Goal: Task Accomplishment & Management: Use online tool/utility

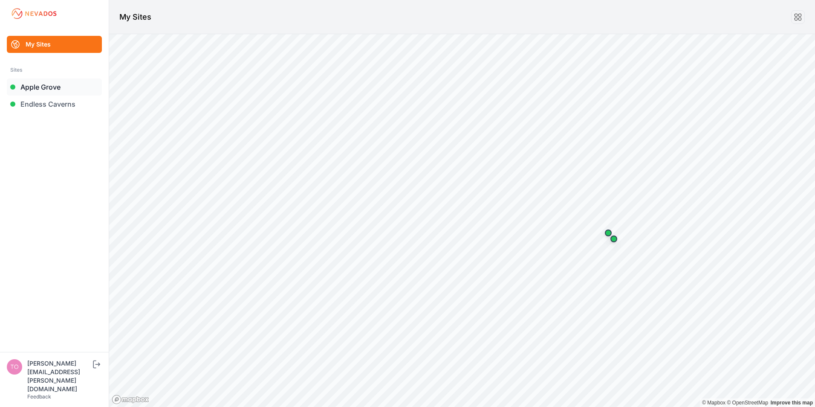
click at [38, 86] on link "Apple Grove" at bounding box center [54, 86] width 95 height 17
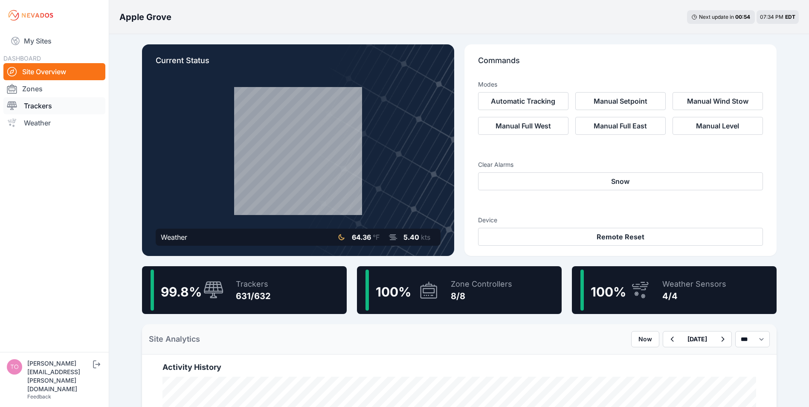
click at [29, 106] on link "Trackers" at bounding box center [54, 105] width 102 height 17
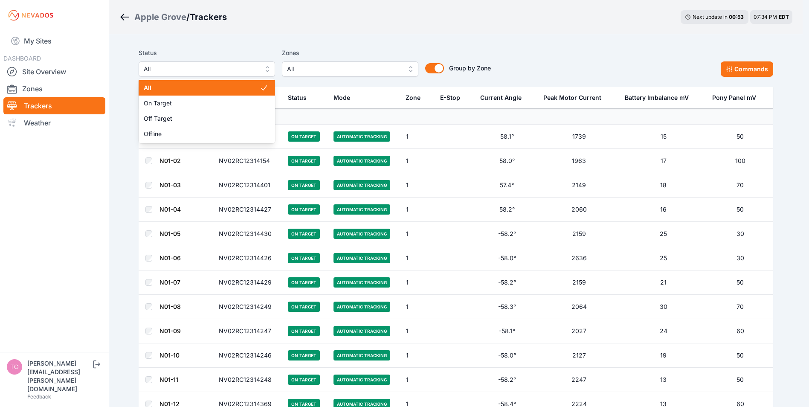
click at [216, 72] on span "All" at bounding box center [201, 69] width 114 height 10
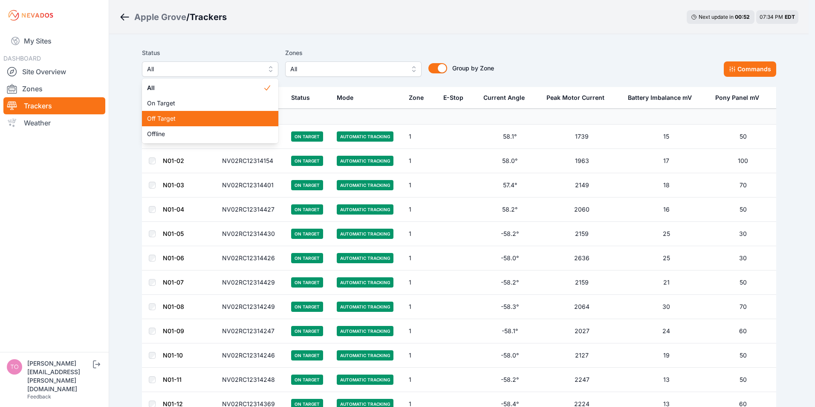
click at [171, 119] on span "Off Target" at bounding box center [205, 118] width 116 height 9
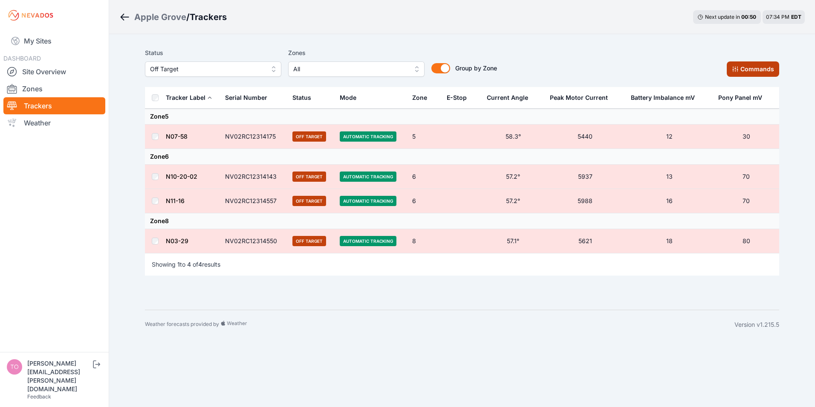
click at [745, 64] on button "Commands" at bounding box center [753, 68] width 52 height 15
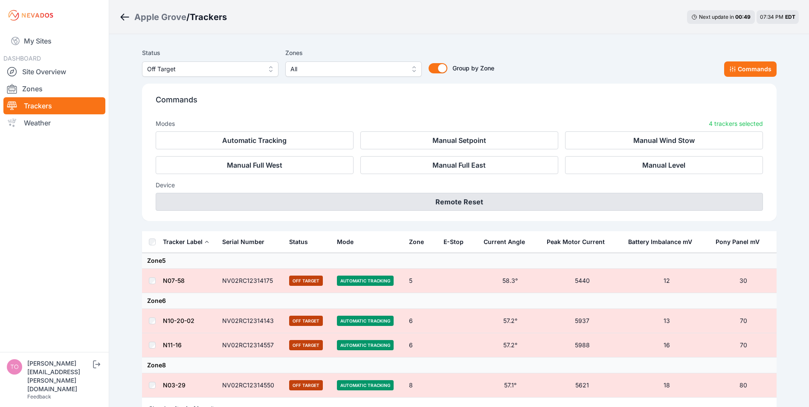
click at [456, 203] on button "Remote Reset" at bounding box center [459, 202] width 607 height 18
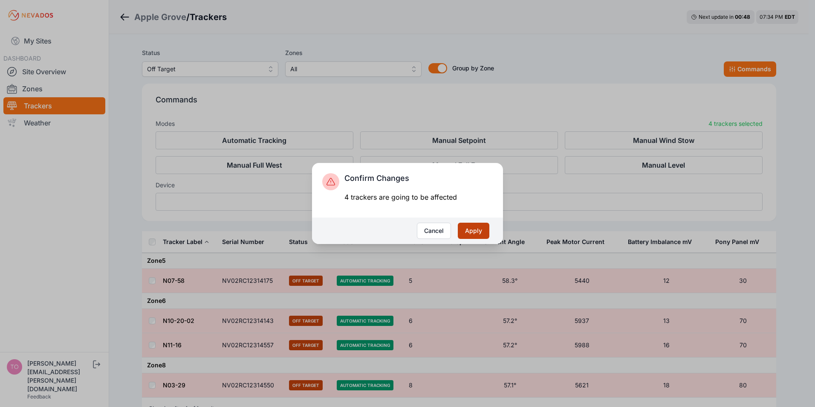
click at [467, 230] on button "Apply" at bounding box center [474, 231] width 32 height 16
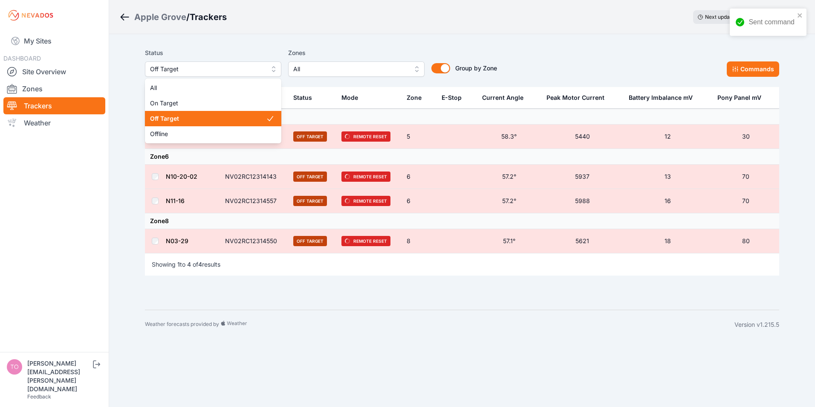
click at [195, 72] on span "Off Target" at bounding box center [207, 69] width 114 height 10
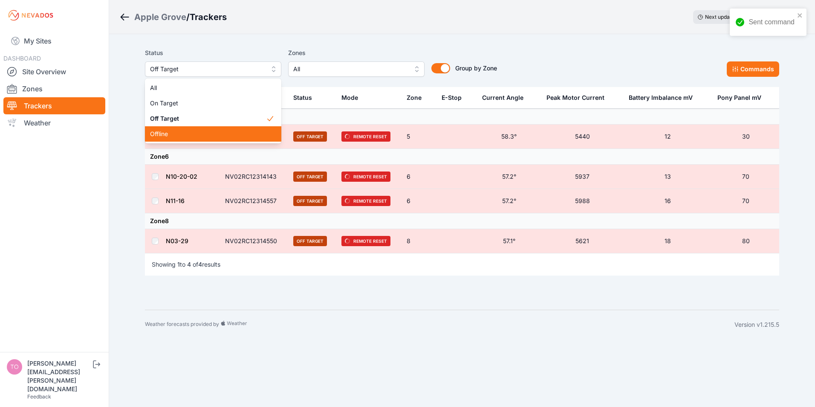
click at [170, 135] on span "Offline" at bounding box center [208, 134] width 116 height 9
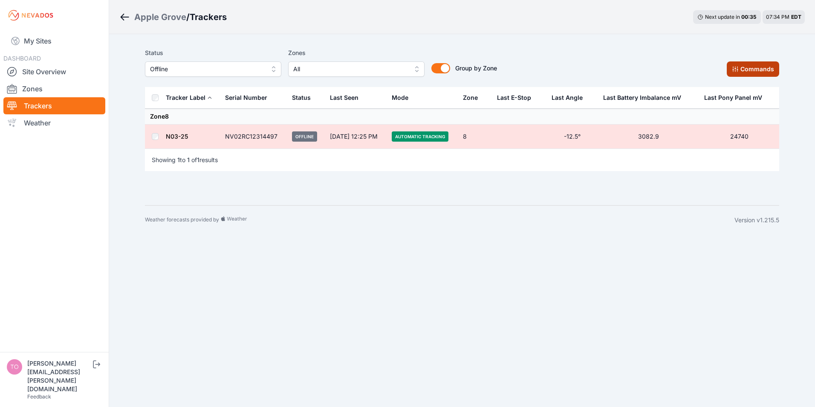
click at [748, 70] on button "Commands" at bounding box center [753, 68] width 52 height 15
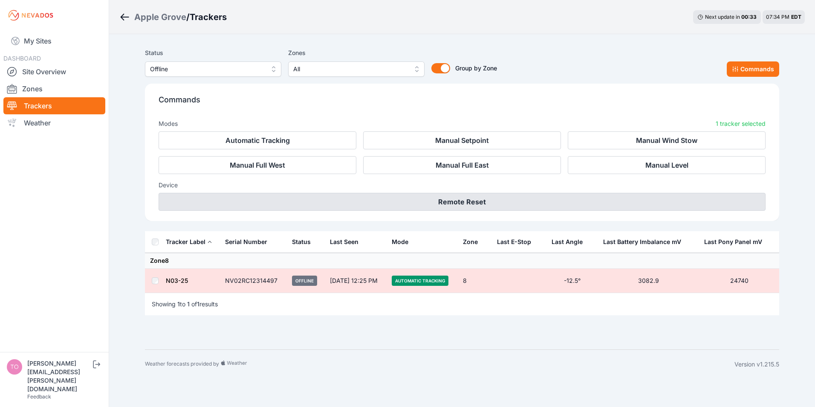
click at [464, 200] on button "Remote Reset" at bounding box center [462, 202] width 607 height 18
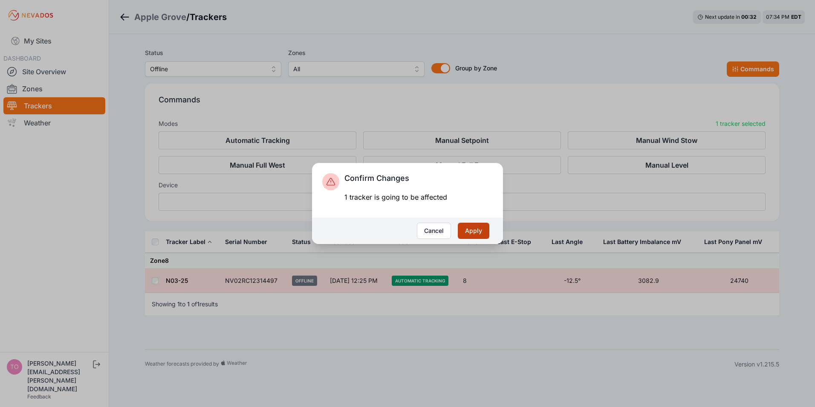
click at [470, 235] on button "Apply" at bounding box center [474, 231] width 32 height 16
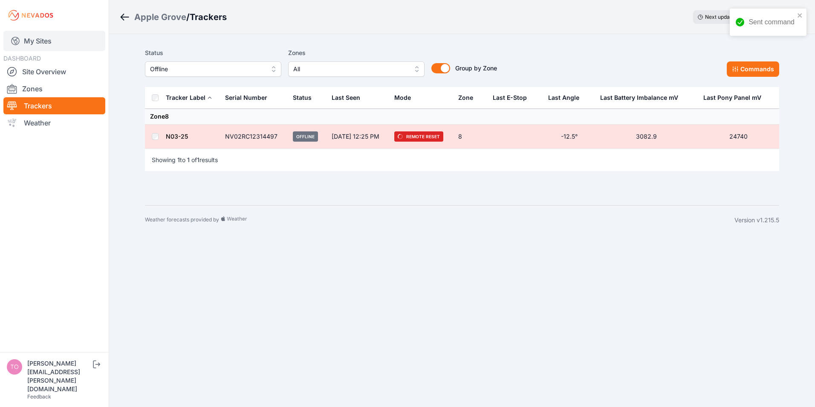
click at [36, 43] on link "My Sites" at bounding box center [54, 41] width 102 height 20
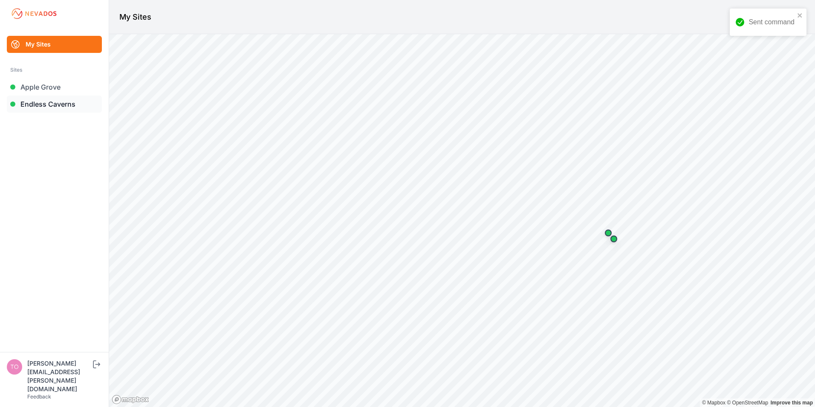
click at [42, 102] on link "Endless Caverns" at bounding box center [54, 104] width 95 height 17
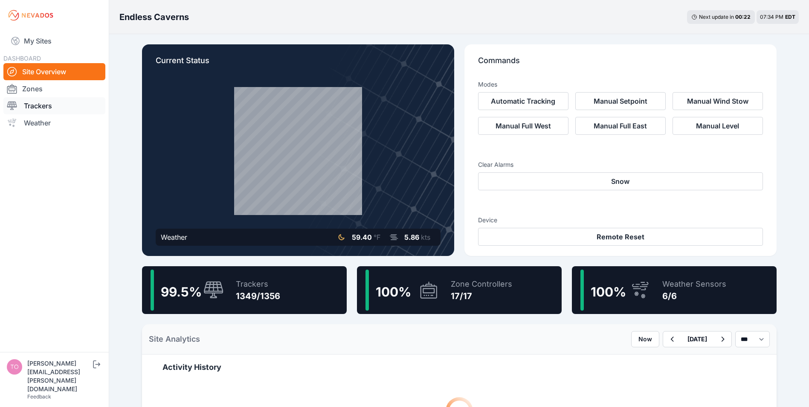
click at [49, 107] on link "Trackers" at bounding box center [54, 105] width 102 height 17
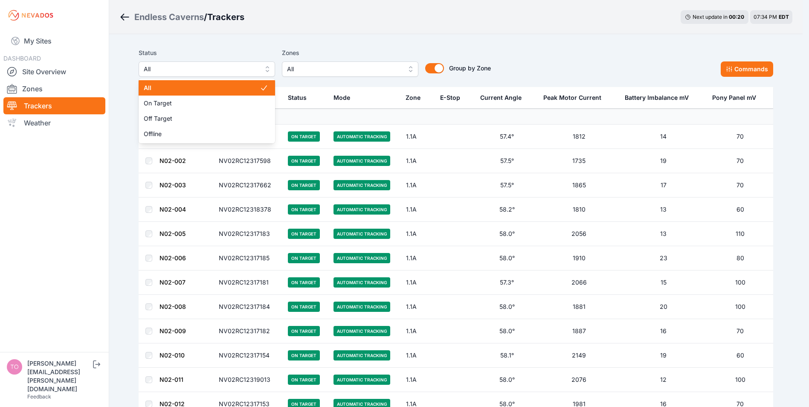
click at [228, 67] on span "All" at bounding box center [201, 69] width 114 height 10
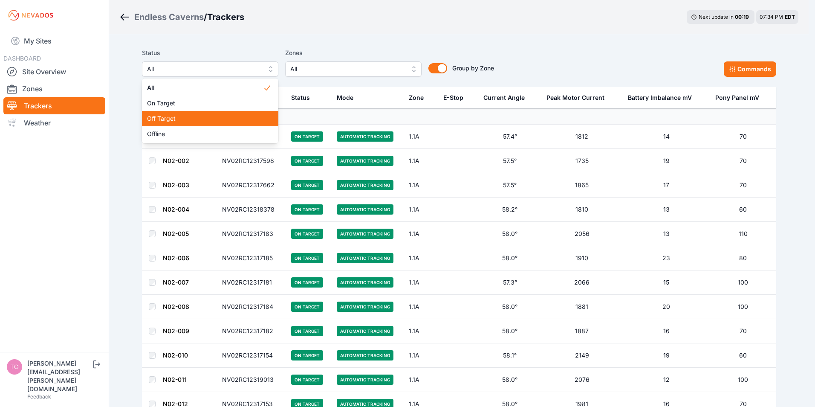
click at [175, 117] on span "Off Target" at bounding box center [205, 118] width 116 height 9
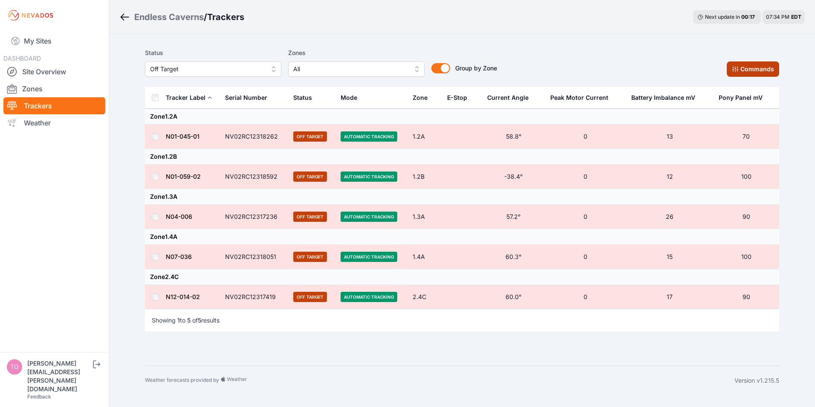
click at [747, 66] on button "Commands" at bounding box center [753, 68] width 52 height 15
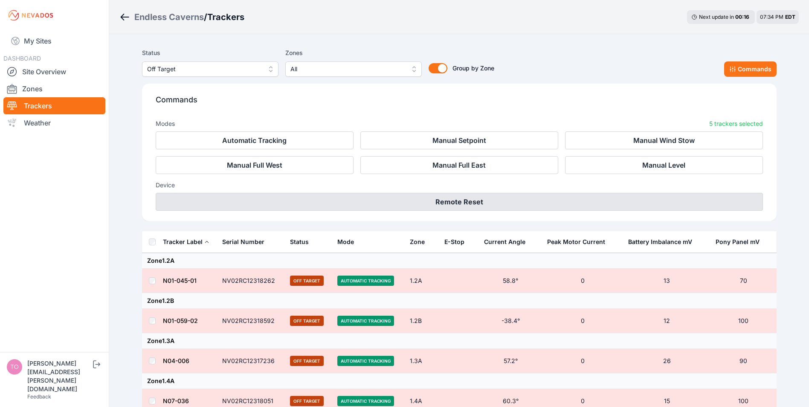
click at [438, 201] on button "Remote Reset" at bounding box center [459, 202] width 607 height 18
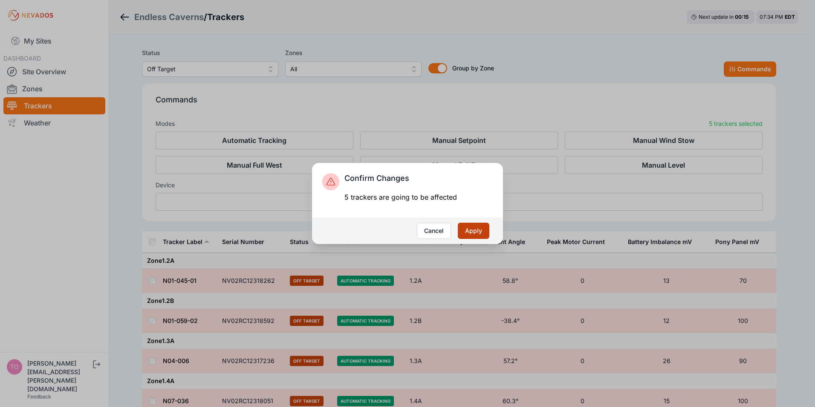
click at [466, 227] on button "Apply" at bounding box center [474, 231] width 32 height 16
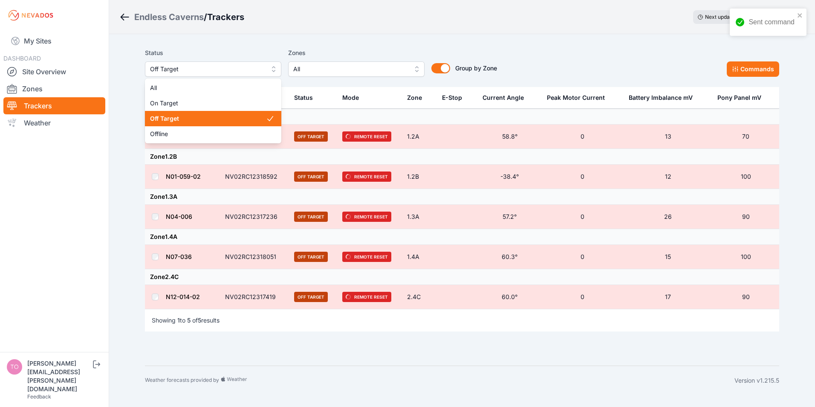
click at [192, 68] on span "Off Target" at bounding box center [207, 69] width 114 height 10
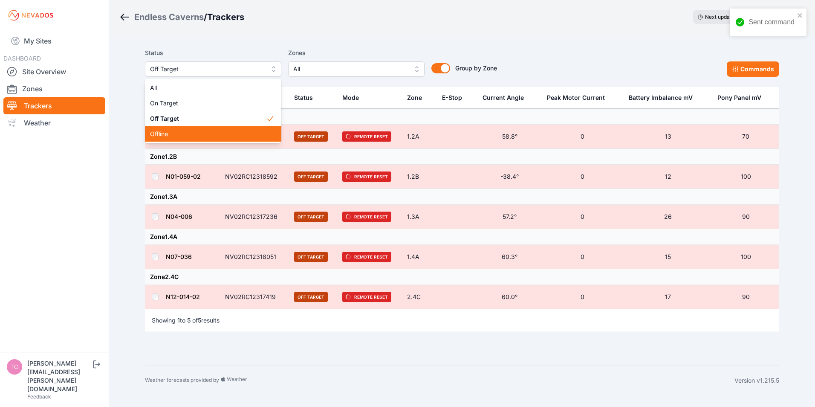
click at [159, 136] on span "Offline" at bounding box center [208, 134] width 116 height 9
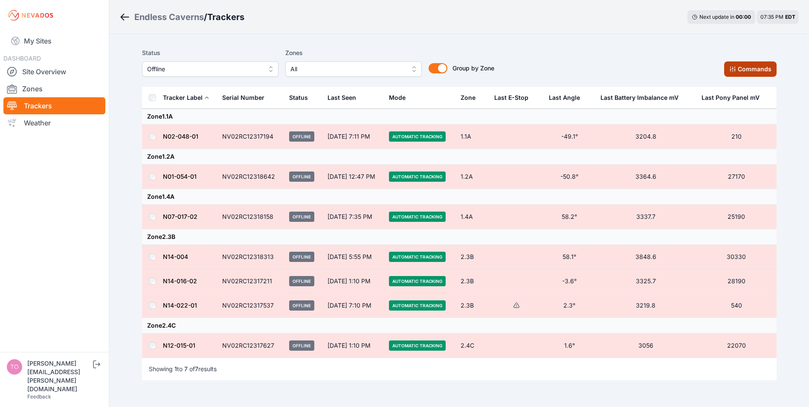
click at [747, 75] on button "Commands" at bounding box center [750, 68] width 52 height 15
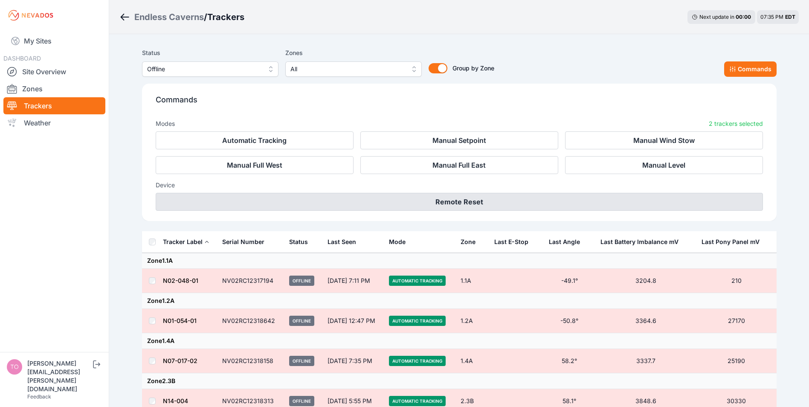
click at [438, 202] on button "Remote Reset" at bounding box center [459, 202] width 607 height 18
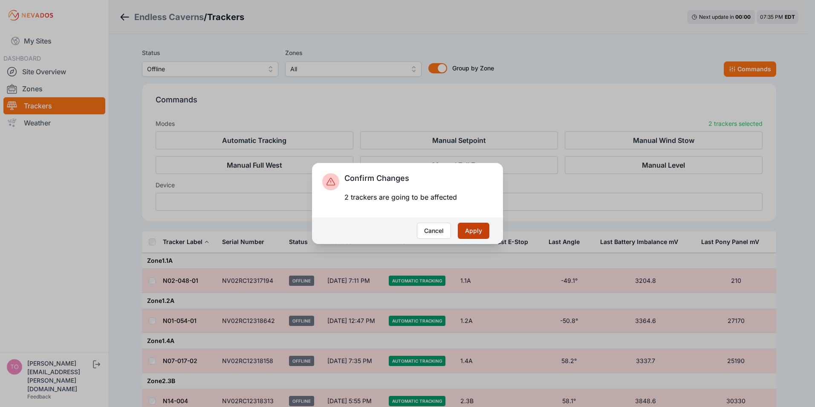
click at [468, 231] on button "Apply" at bounding box center [474, 231] width 32 height 16
